Goal: Information Seeking & Learning: Learn about a topic

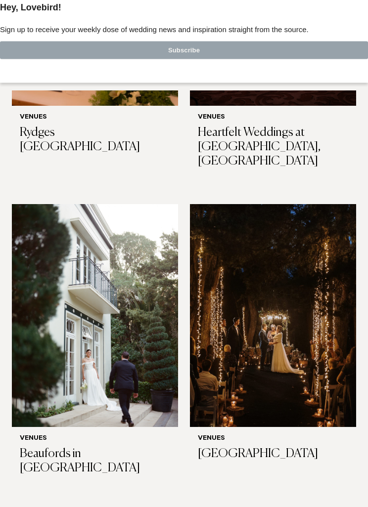
scroll to position [2808, 0]
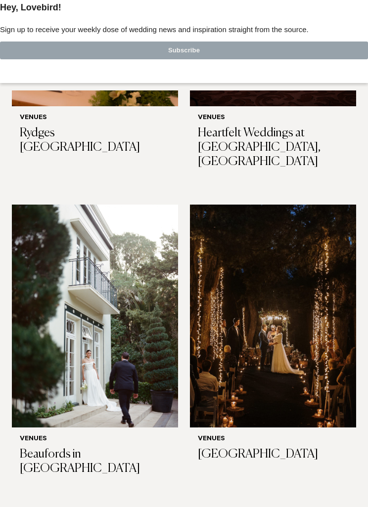
click at [322, 337] on img at bounding box center [273, 316] width 166 height 223
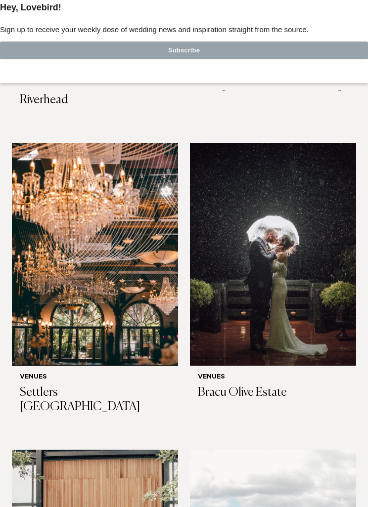
scroll to position [1347, 0]
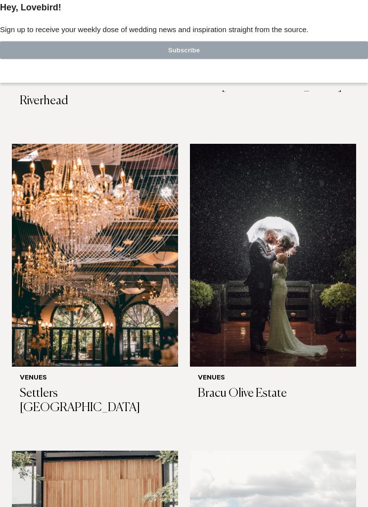
click at [52, 288] on img at bounding box center [95, 255] width 166 height 223
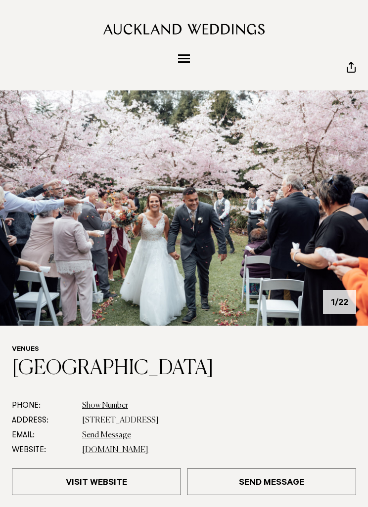
click at [328, 249] on img at bounding box center [184, 207] width 368 height 235
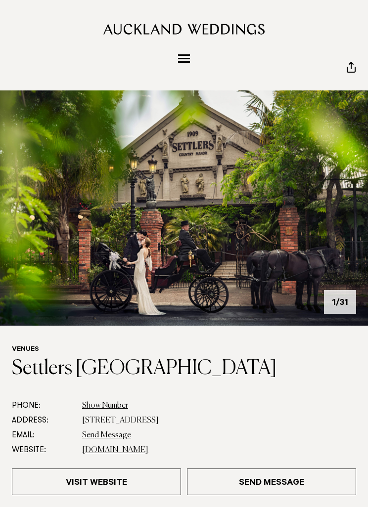
click at [314, 269] on img at bounding box center [184, 207] width 368 height 235
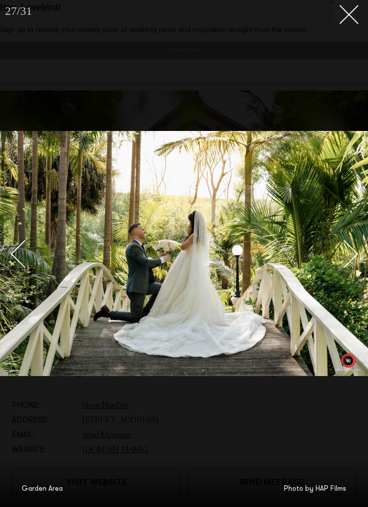
click at [344, 19] on line at bounding box center [349, 14] width 18 height 18
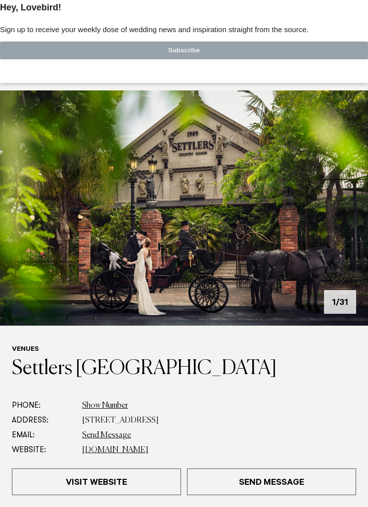
click at [359, 0] on div at bounding box center [184, 0] width 368 height 0
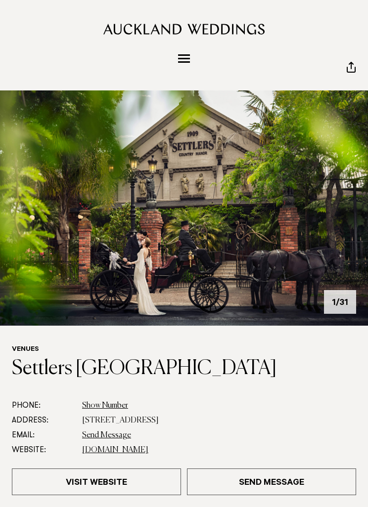
click at [185, 59] on span "Menu" at bounding box center [184, 58] width 12 height 1
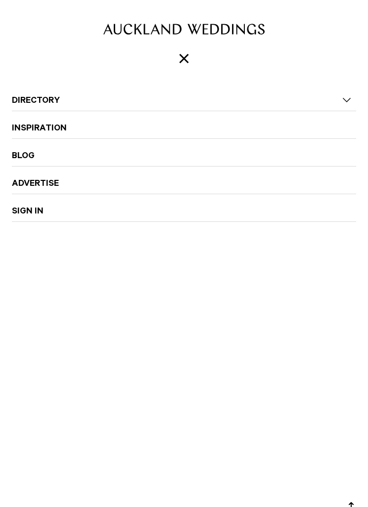
click at [249, 122] on link "Inspiration" at bounding box center [184, 122] width 344 height 23
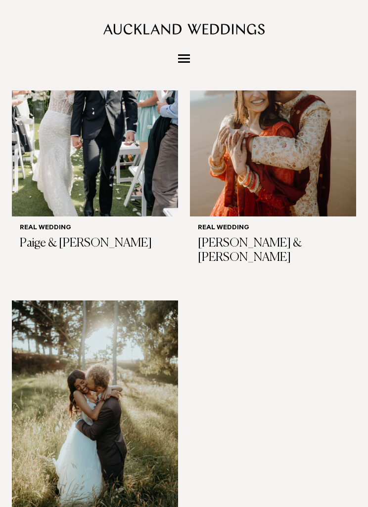
scroll to position [1520, 0]
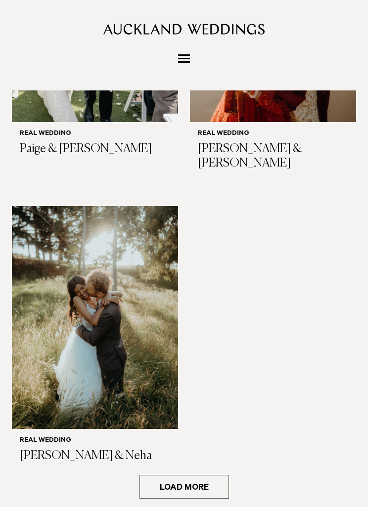
click at [206, 475] on button "Load more" at bounding box center [183, 487] width 89 height 24
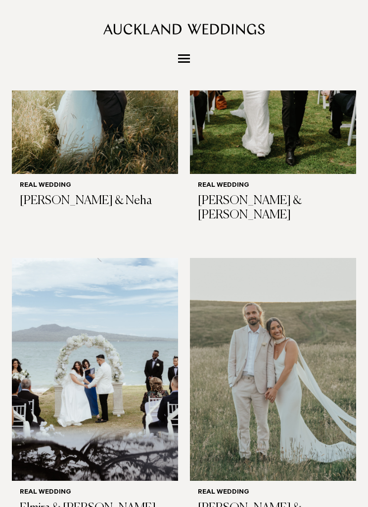
scroll to position [1775, 0]
click at [42, 317] on img at bounding box center [95, 369] width 166 height 223
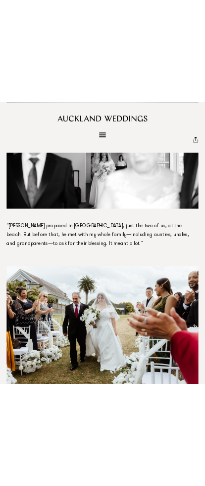
scroll to position [1744, 0]
